Goal: Navigation & Orientation: Understand site structure

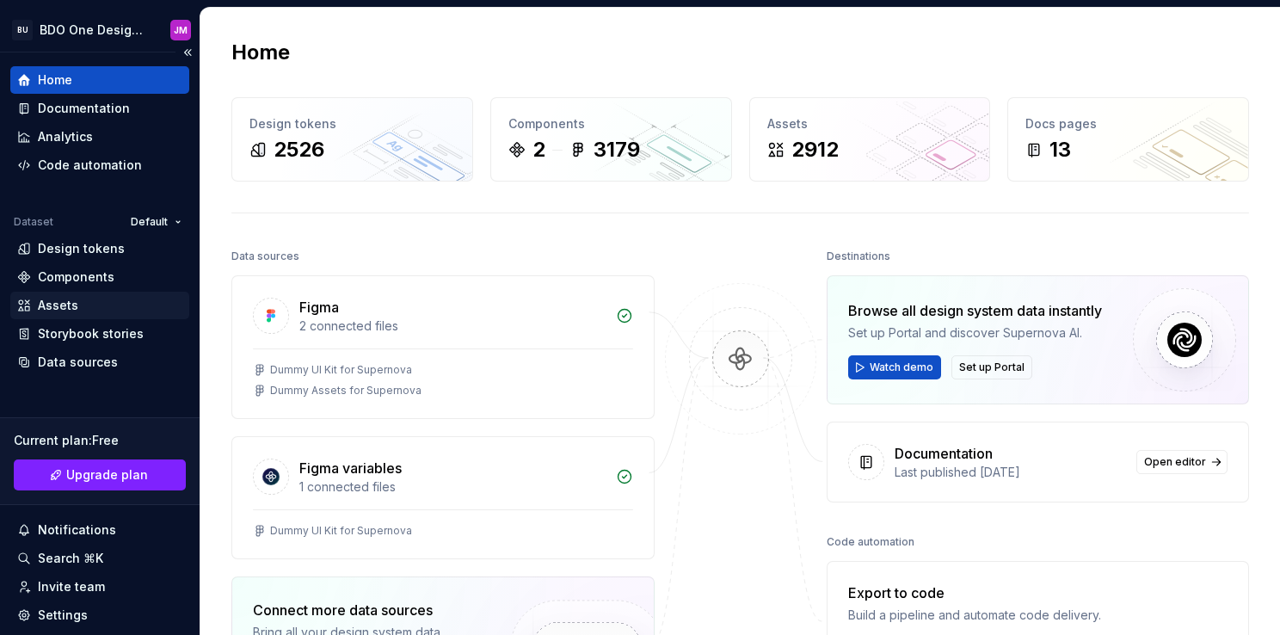
click at [79, 304] on div "Assets" at bounding box center [99, 305] width 165 height 17
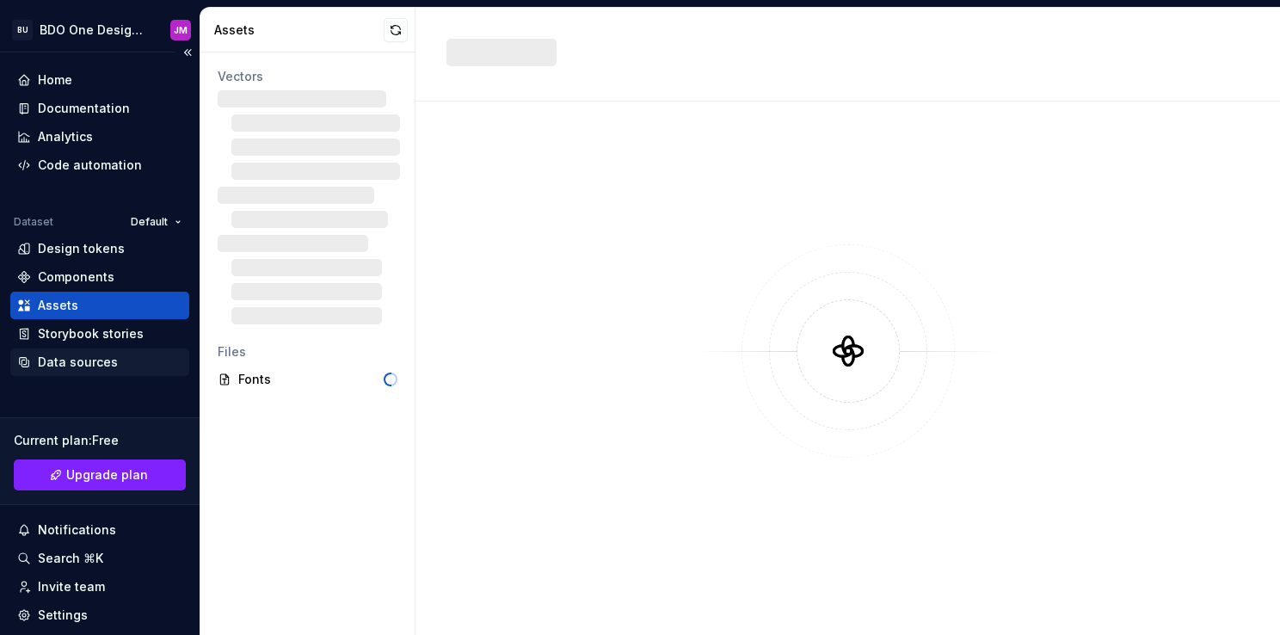
click at [83, 359] on div "Data sources" at bounding box center [78, 362] width 80 height 17
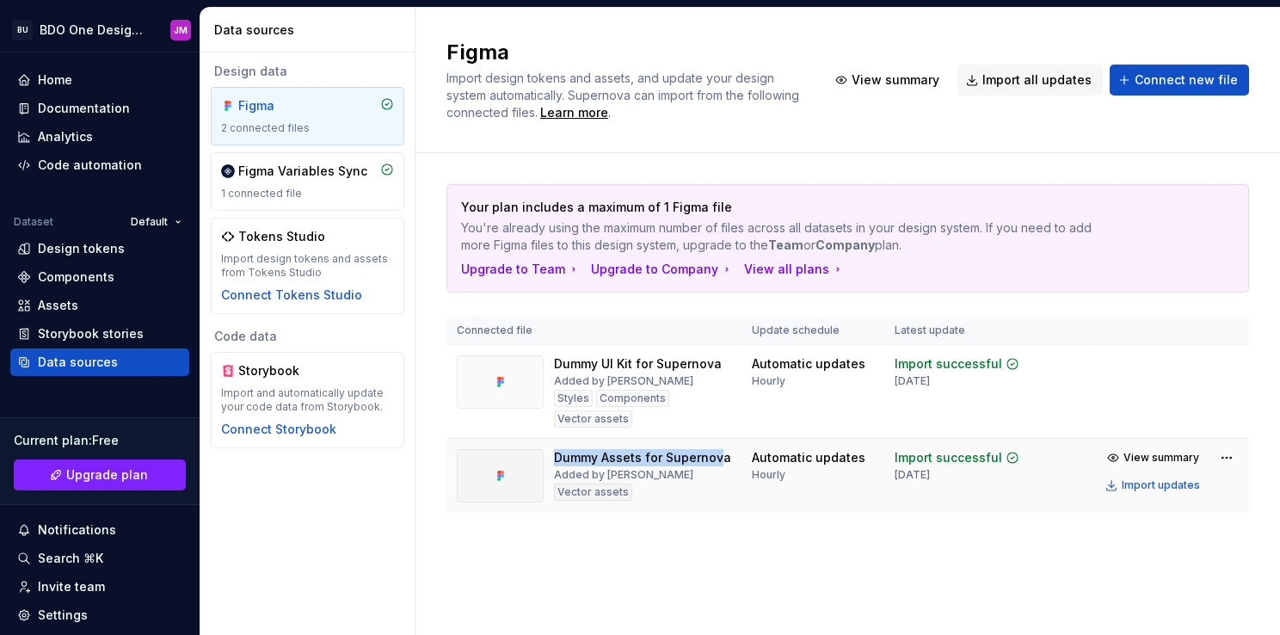
drag, startPoint x: 555, startPoint y: 456, endPoint x: 721, endPoint y: 449, distance: 166.1
click at [721, 449] on div "Dummy Assets for Supernova" at bounding box center [642, 457] width 177 height 17
click at [1161, 83] on span "Connect new file" at bounding box center [1185, 79] width 103 height 17
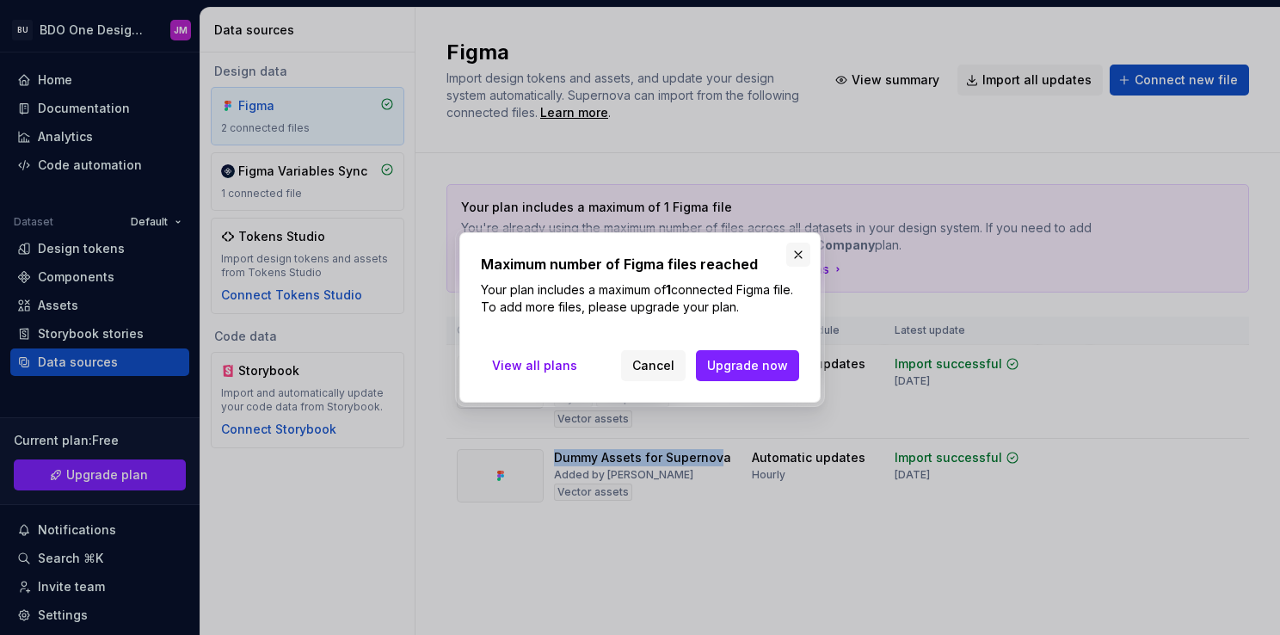
click at [793, 257] on button "button" at bounding box center [798, 255] width 24 height 24
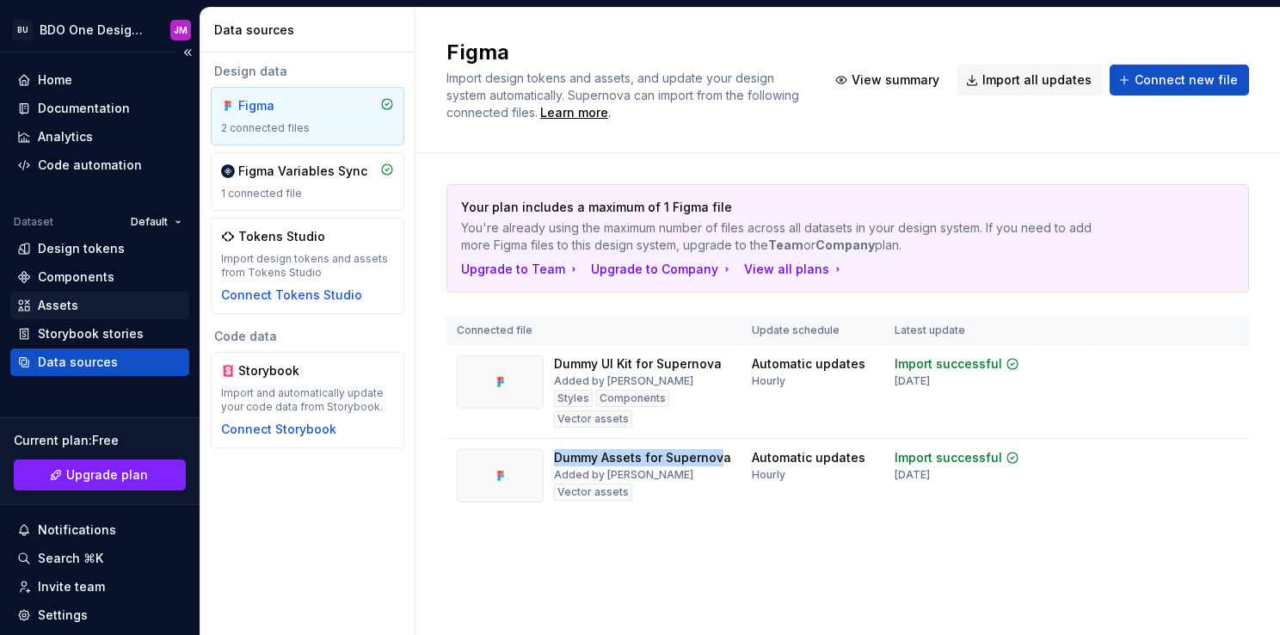
click at [93, 308] on div "Assets" at bounding box center [99, 305] width 165 height 17
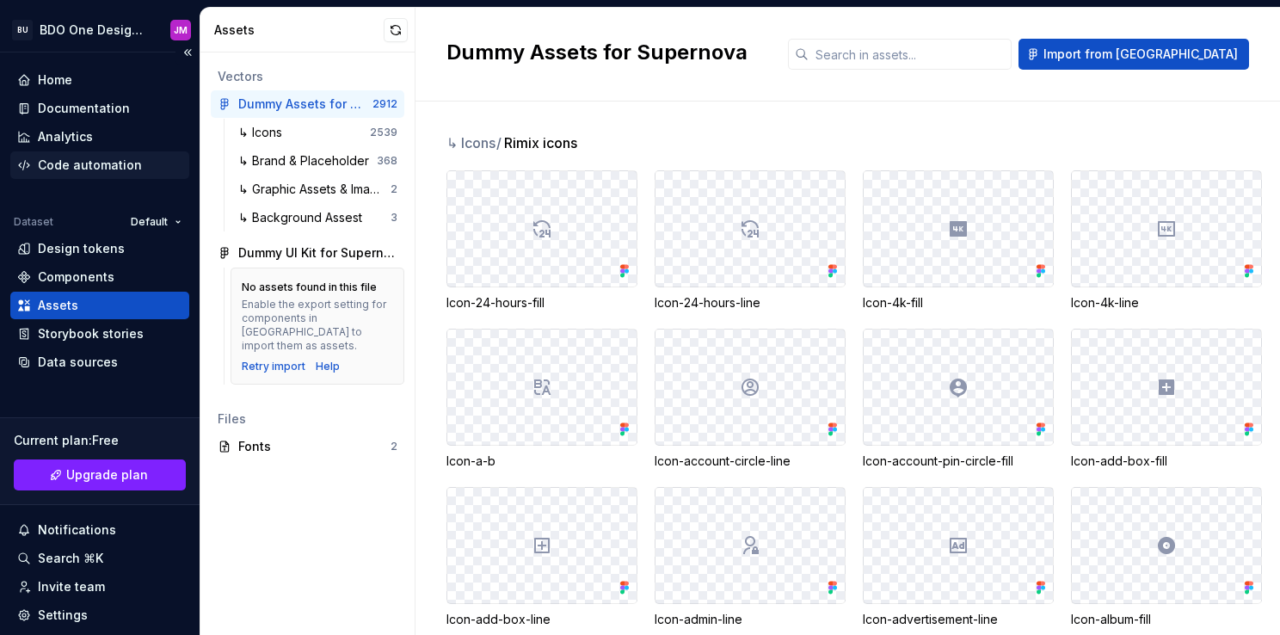
click at [101, 167] on div "Code automation" at bounding box center [90, 165] width 104 height 17
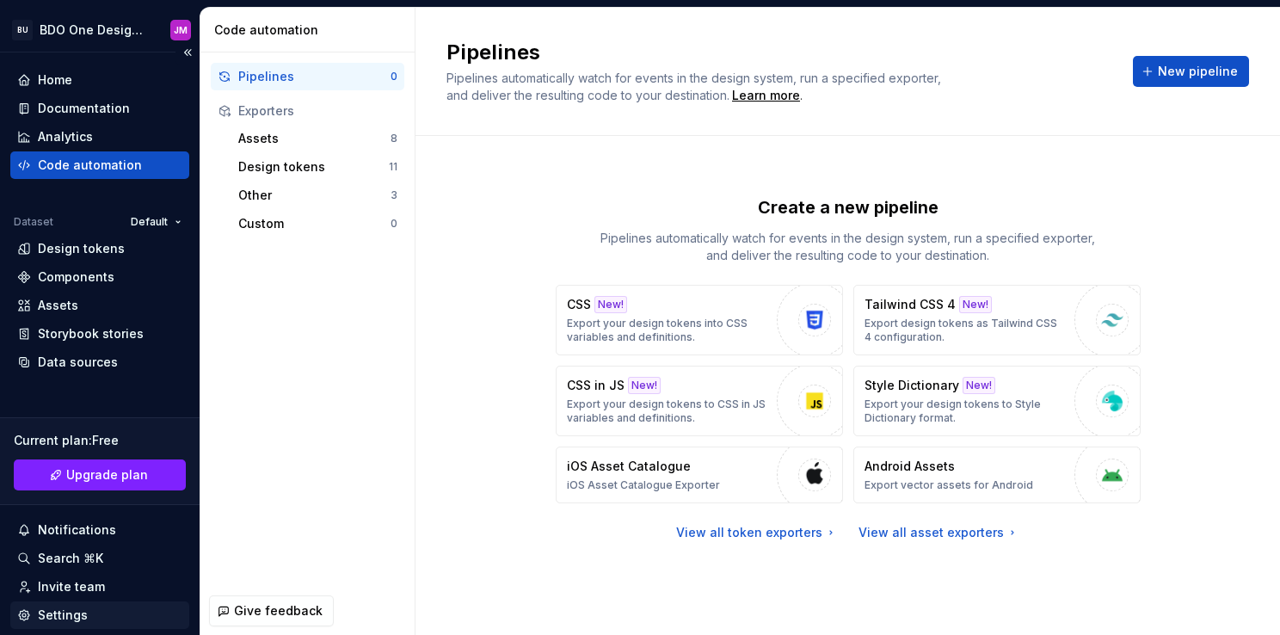
click at [71, 611] on div "Settings" at bounding box center [63, 614] width 50 height 17
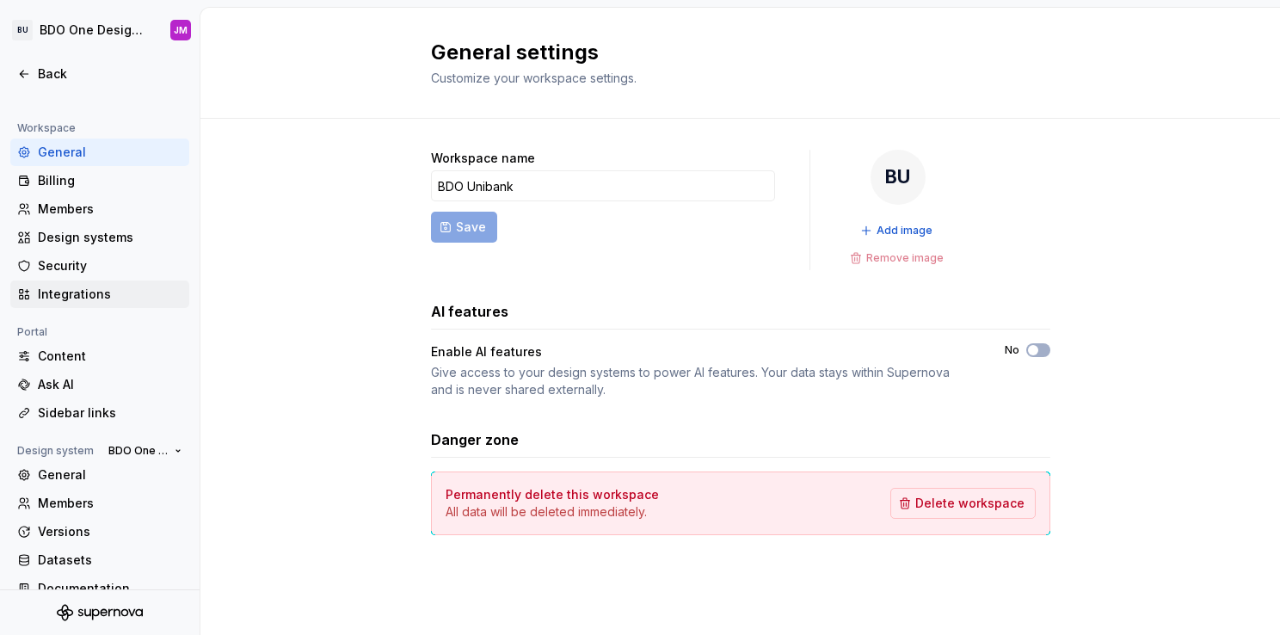
scroll to position [122, 0]
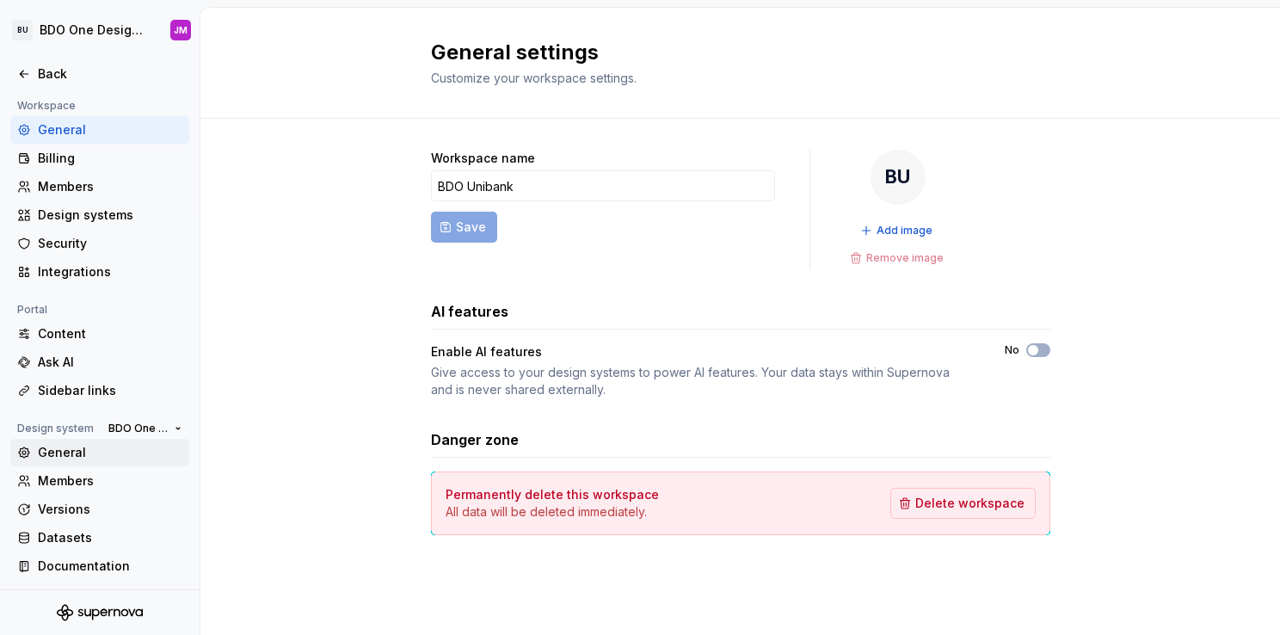
click at [59, 452] on div "General" at bounding box center [110, 452] width 144 height 17
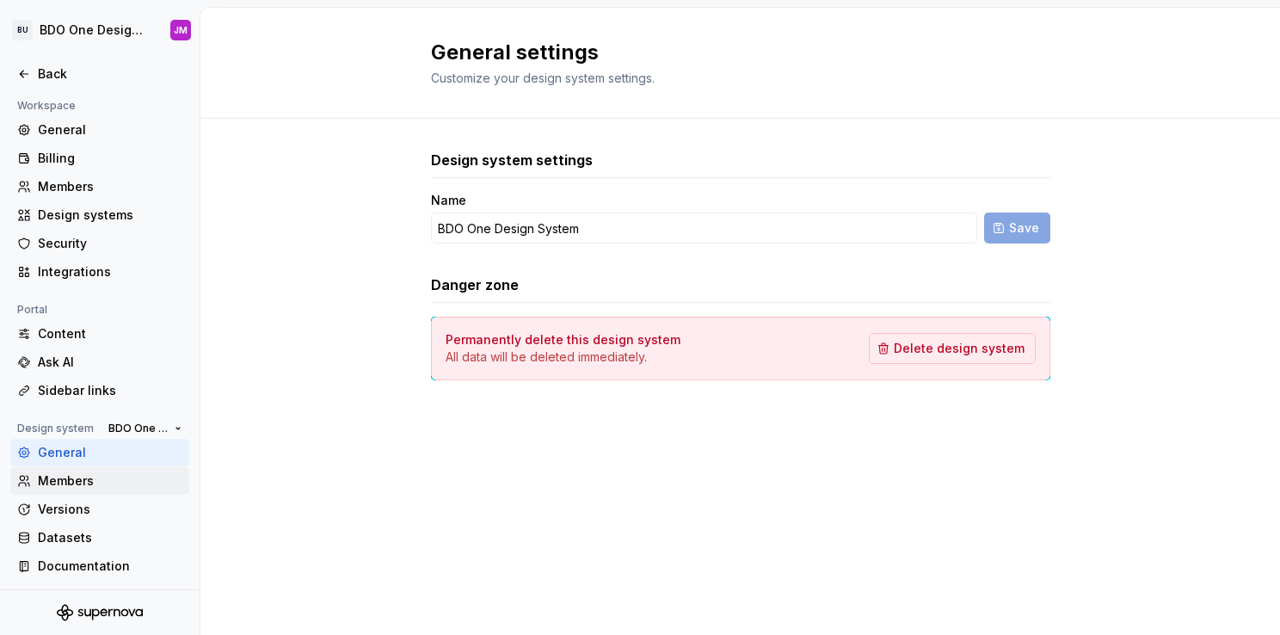
click at [93, 482] on div "Members" at bounding box center [110, 480] width 144 height 17
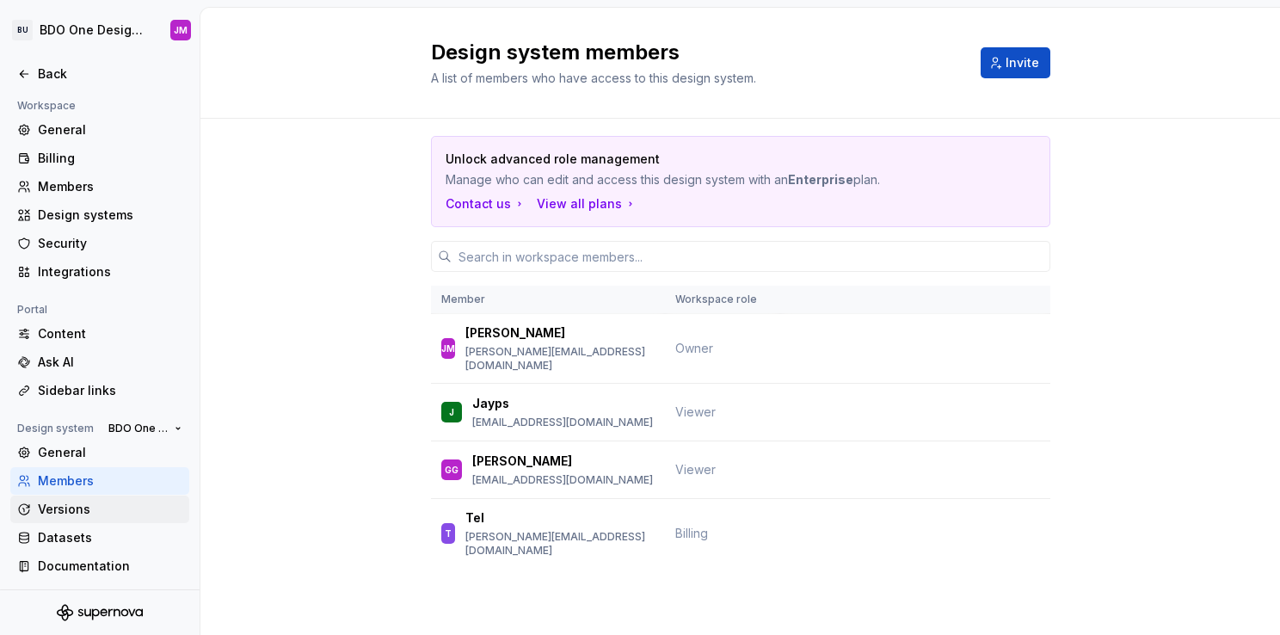
click at [94, 507] on div "Versions" at bounding box center [110, 509] width 144 height 17
click at [89, 536] on div "Datasets" at bounding box center [110, 537] width 144 height 17
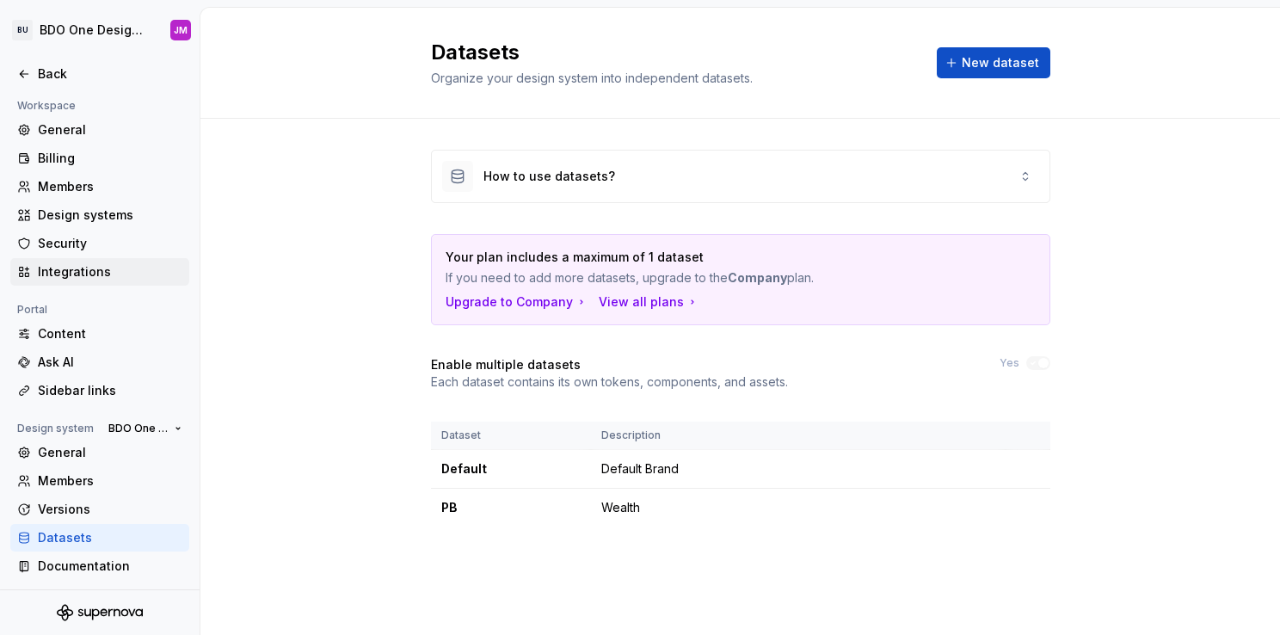
click at [83, 279] on div "Integrations" at bounding box center [110, 271] width 144 height 17
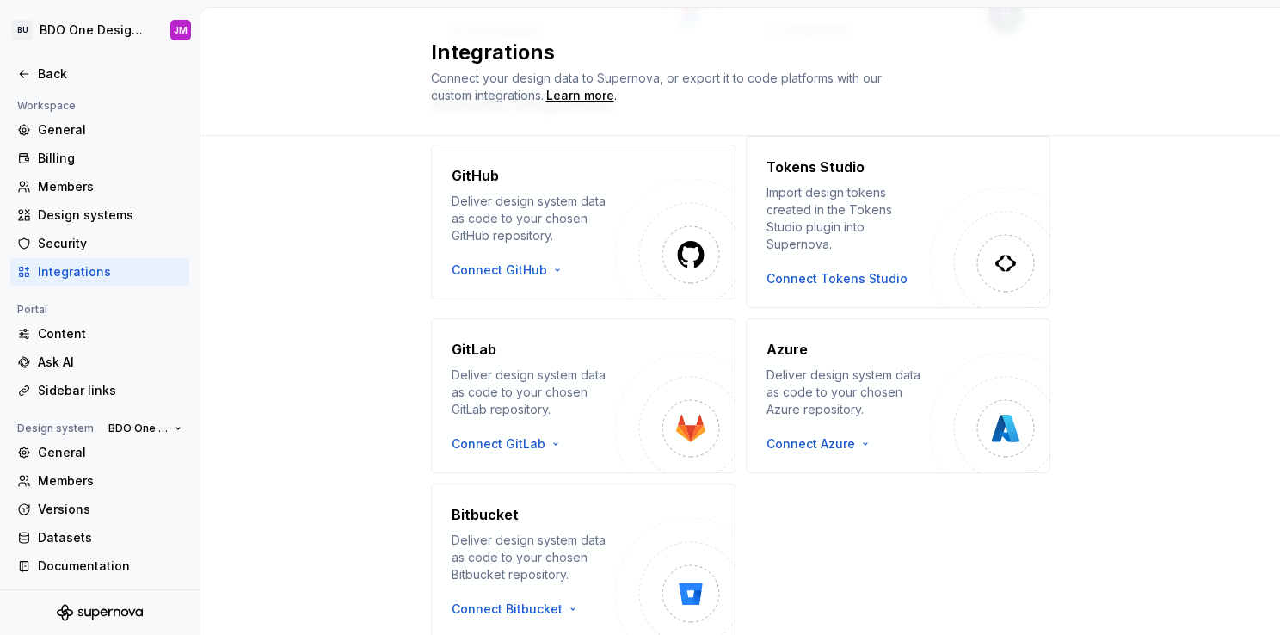
scroll to position [306, 0]
